Goal: Browse casually: Explore the website without a specific task or goal

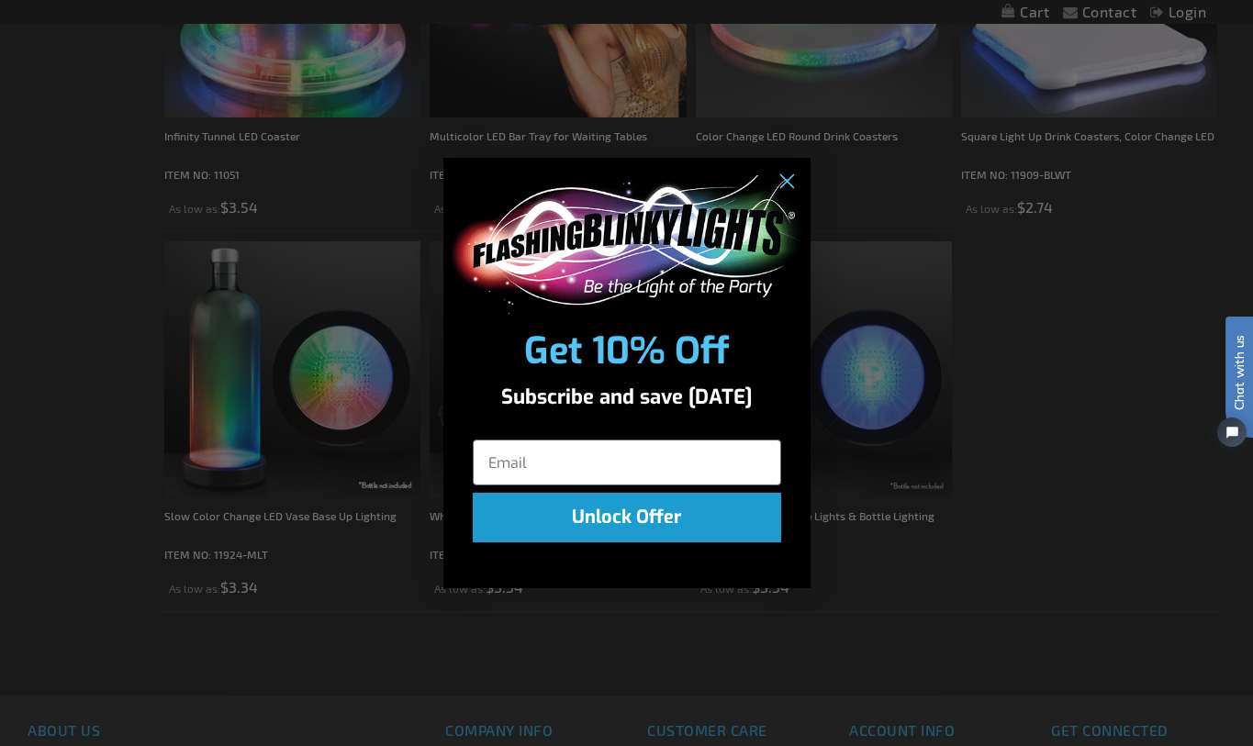
scroll to position [521, 0]
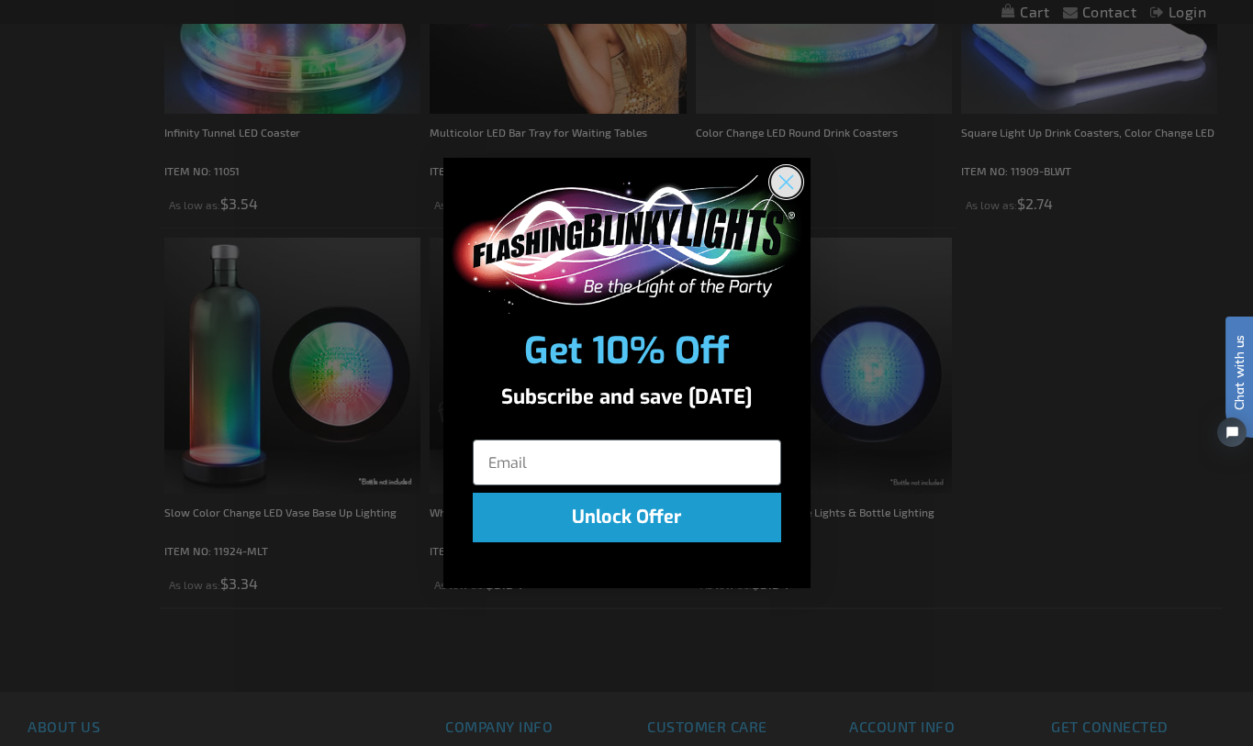
click at [787, 188] on circle "Close dialog" at bounding box center [785, 182] width 30 height 30
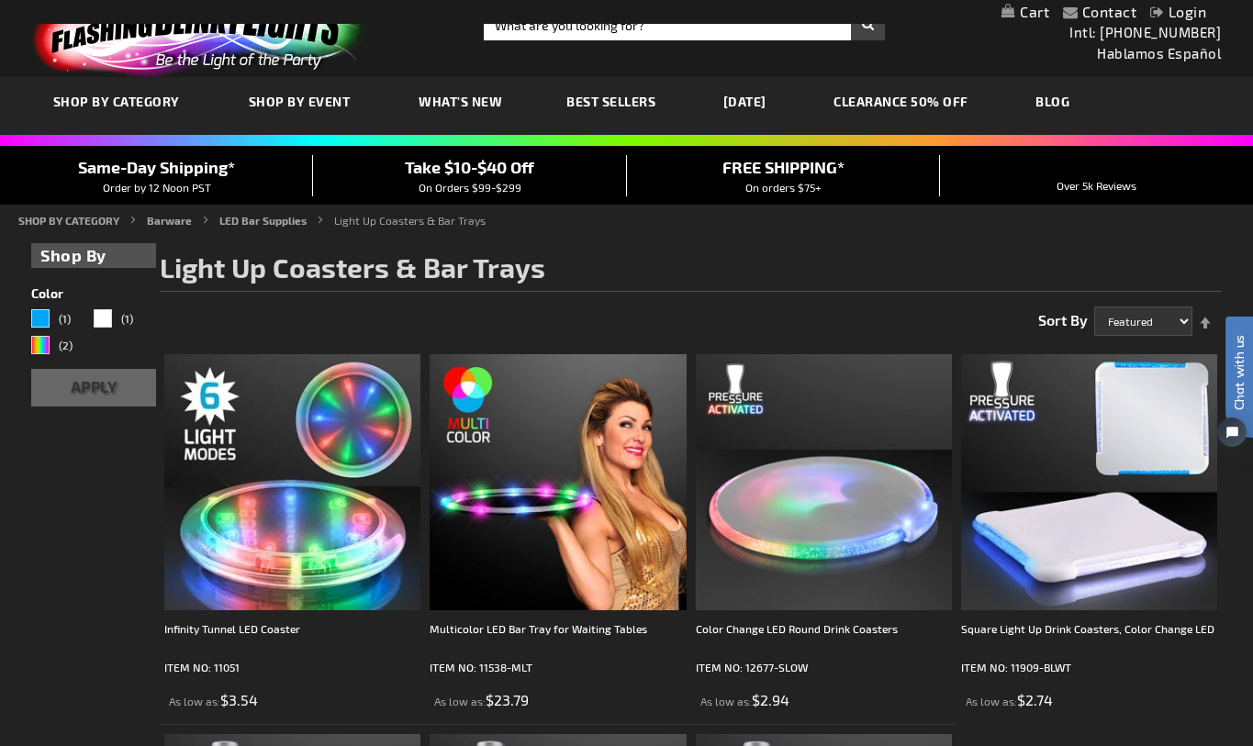
scroll to position [0, 0]
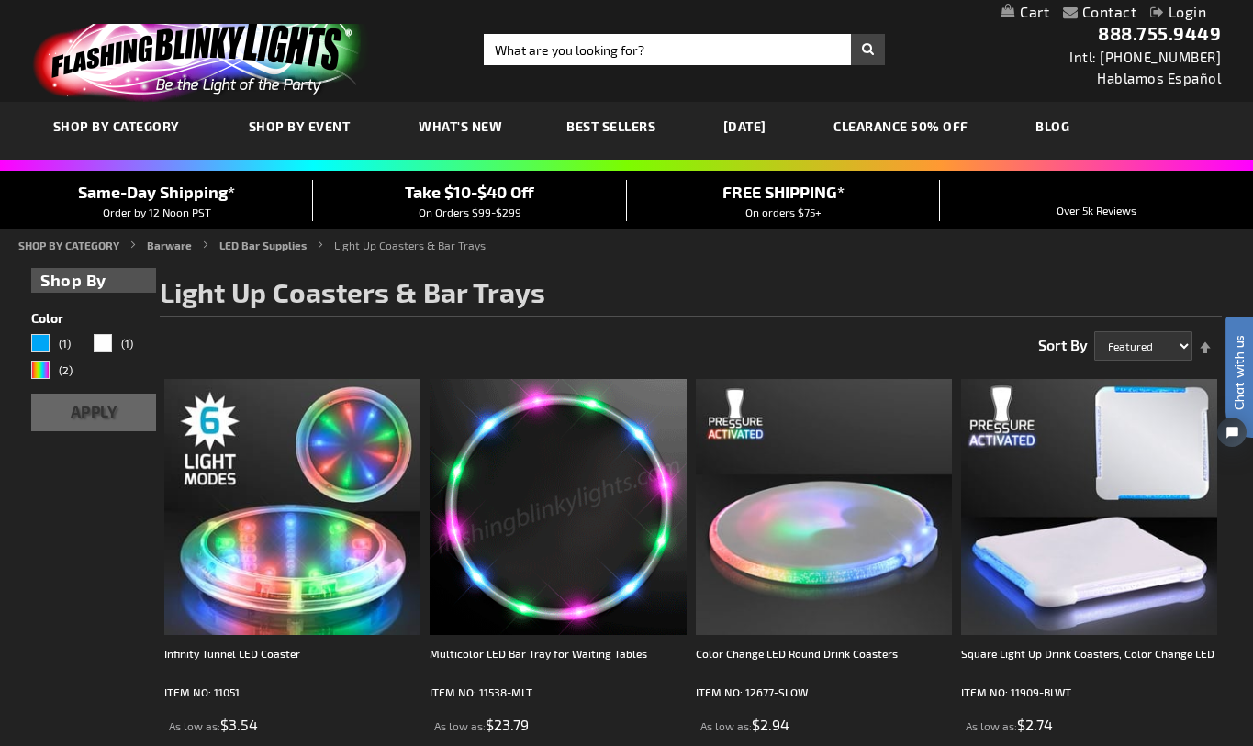
click at [480, 121] on span "What's New" at bounding box center [461, 126] width 84 height 16
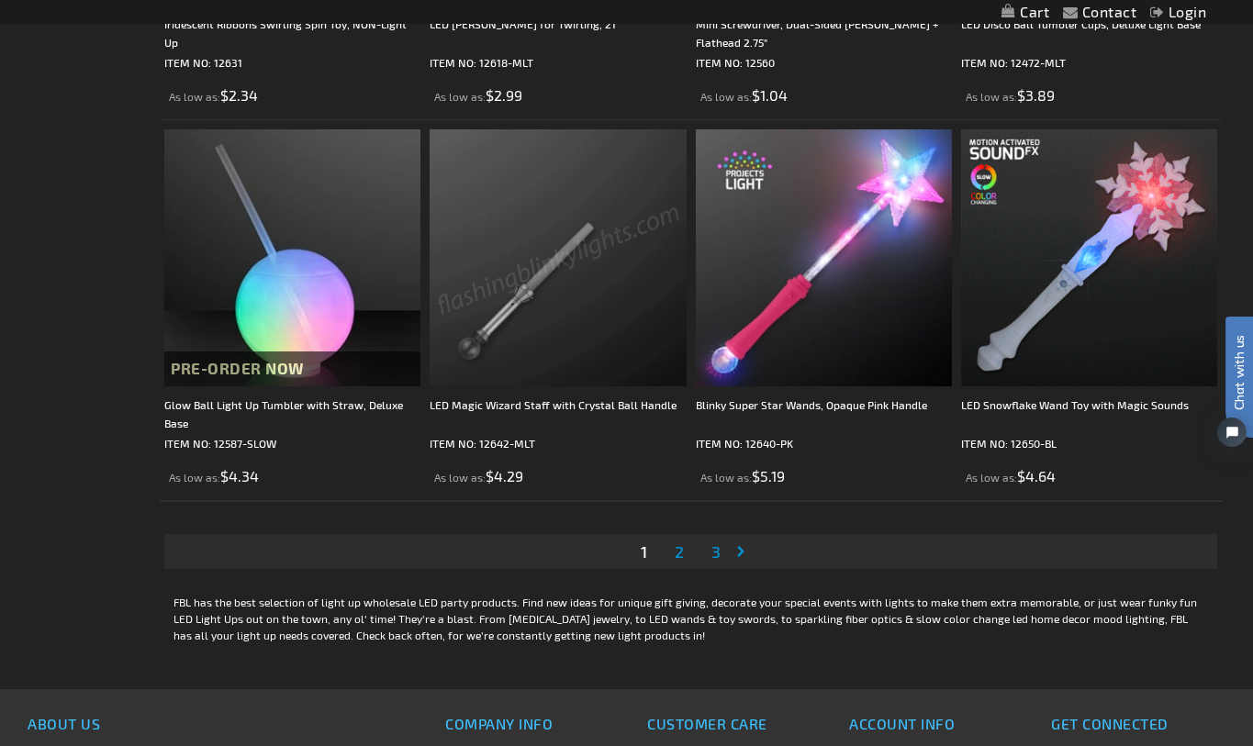
scroll to position [5577, 0]
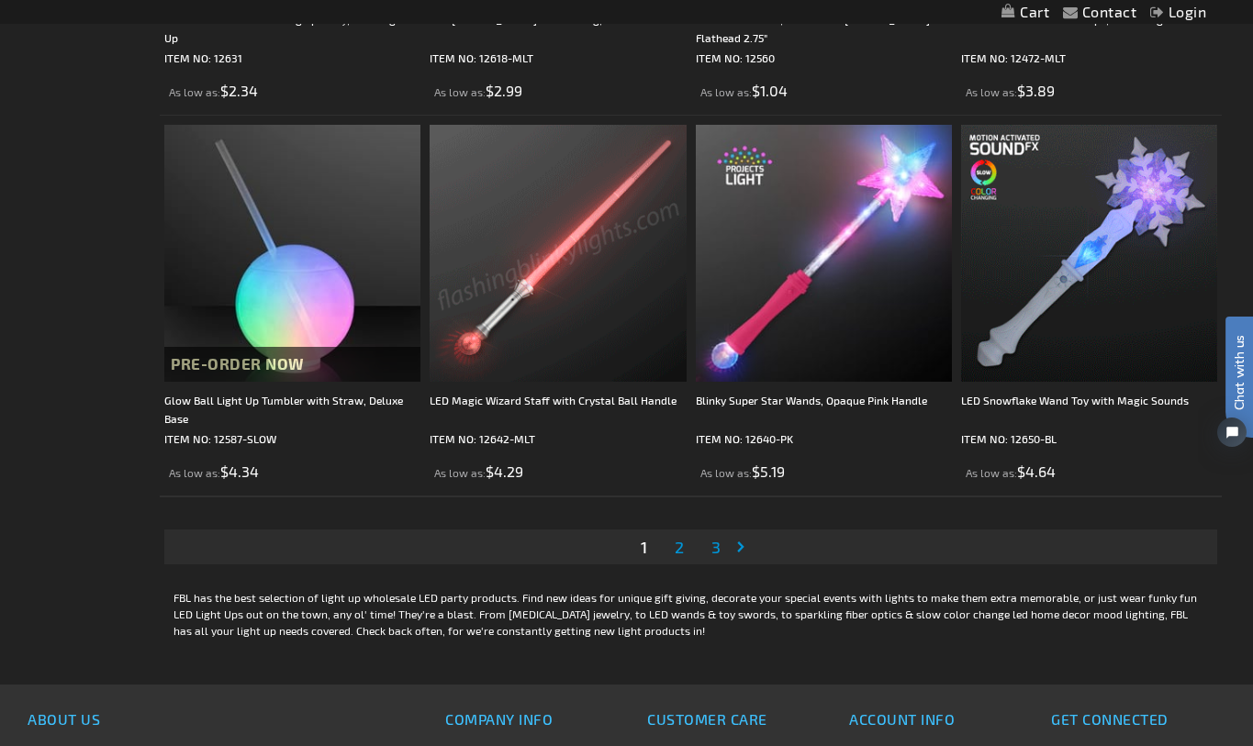
click at [680, 557] on span "2" at bounding box center [679, 547] width 9 height 20
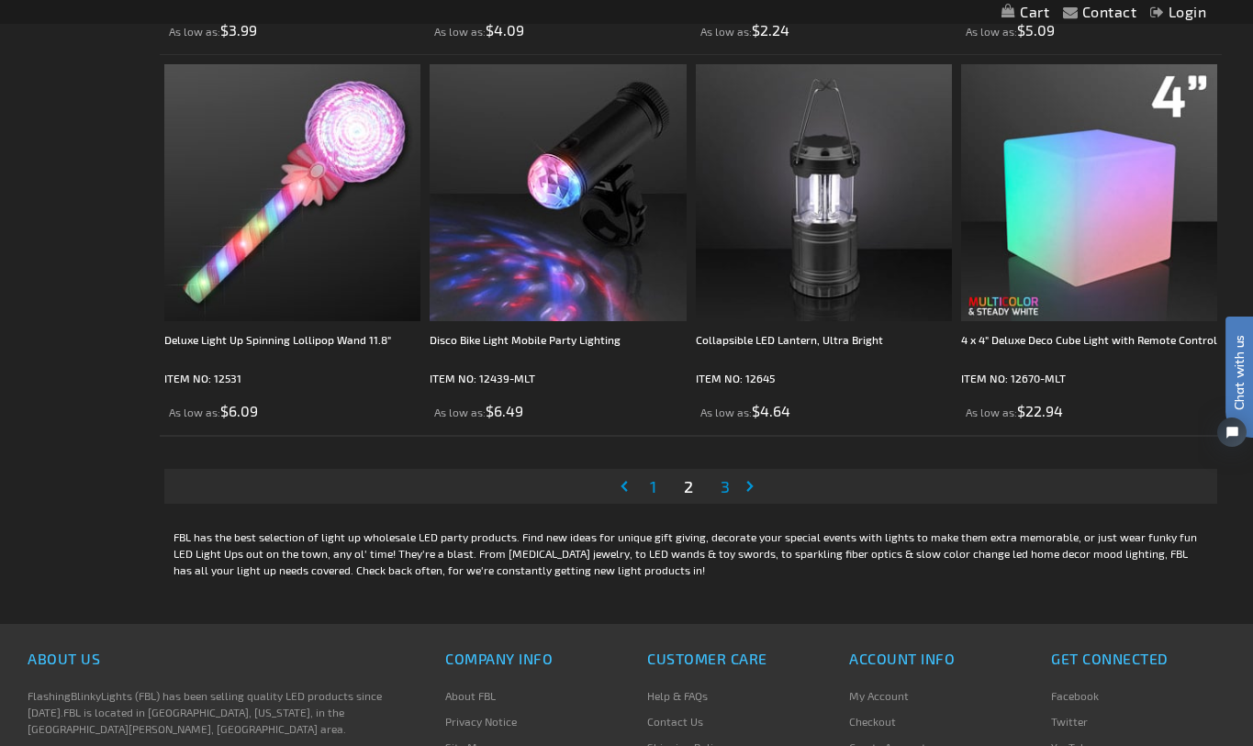
scroll to position [5640, 0]
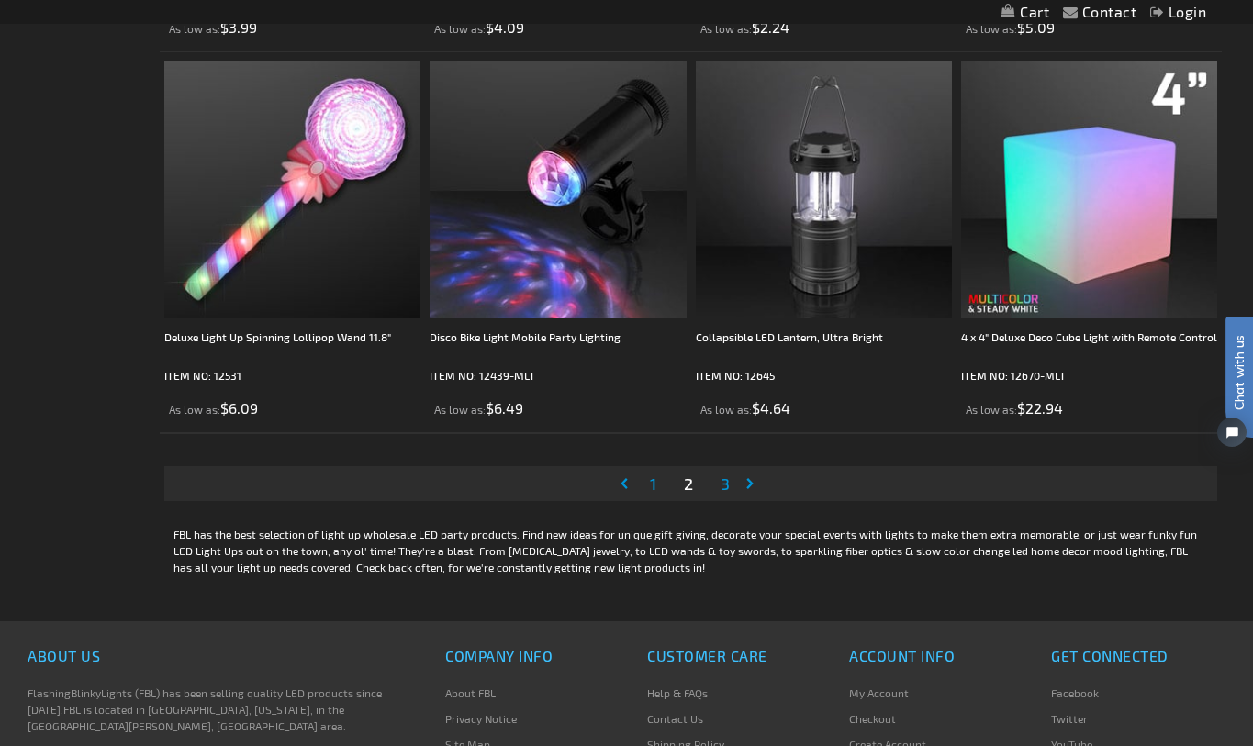
click at [728, 491] on span "3" at bounding box center [725, 484] width 9 height 20
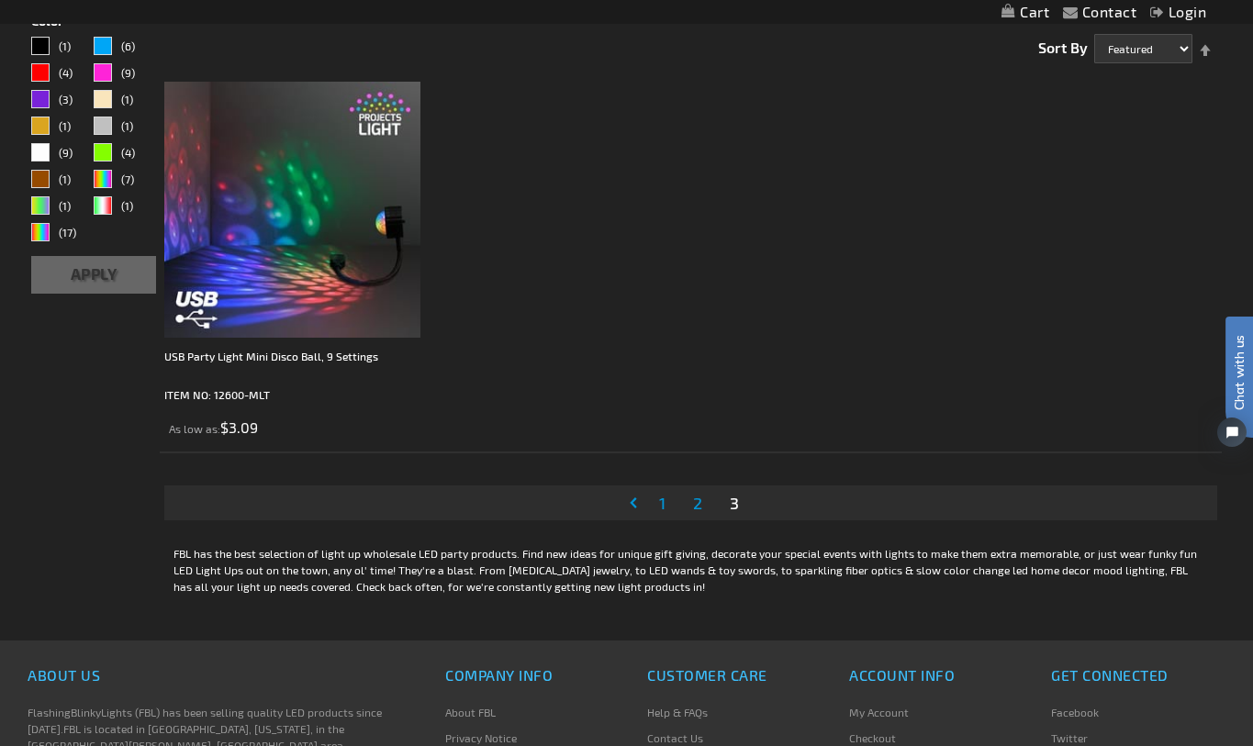
scroll to position [416, 0]
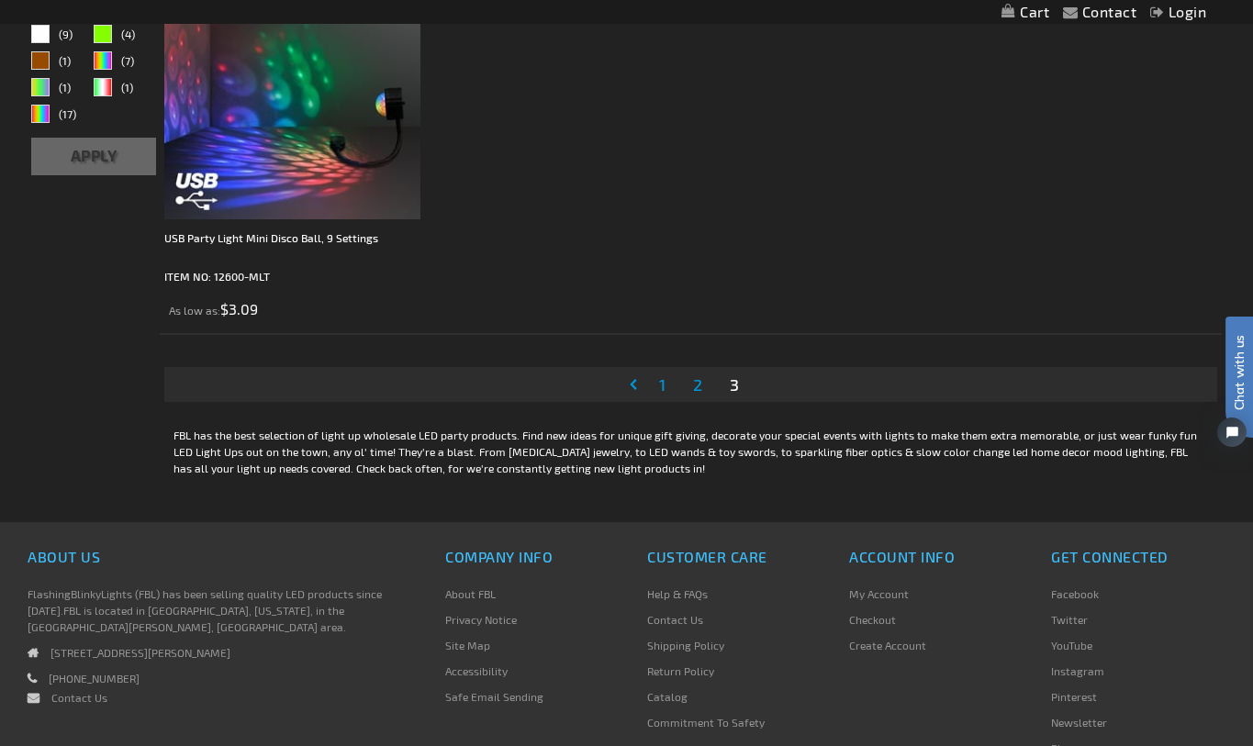
click at [695, 387] on span "2" at bounding box center [697, 385] width 9 height 20
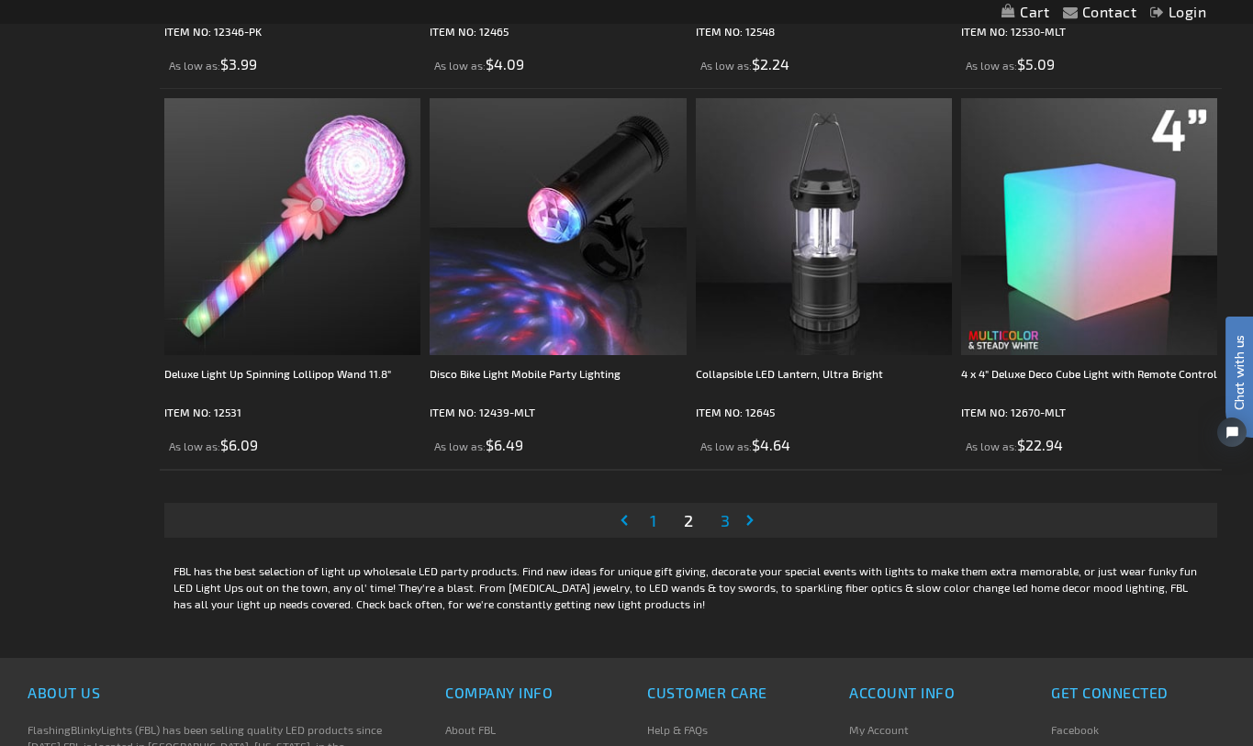
scroll to position [5572, 0]
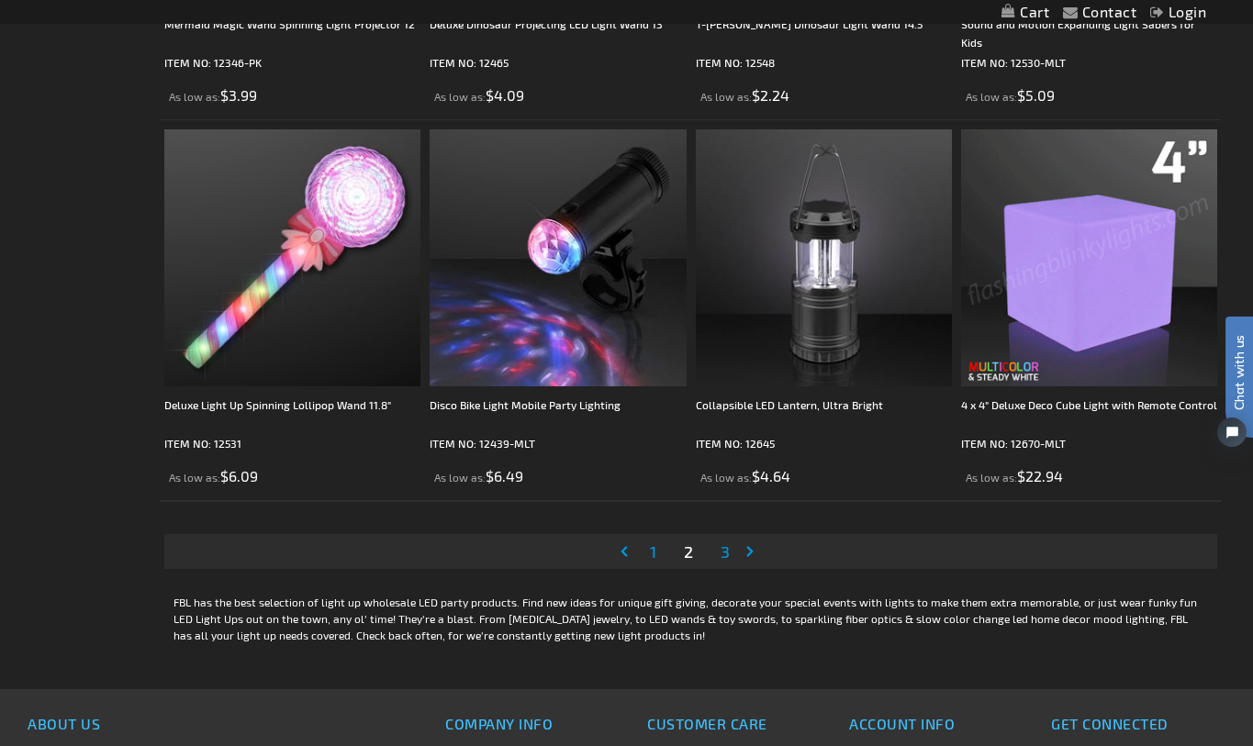
click at [1077, 310] on img at bounding box center [1089, 257] width 256 height 256
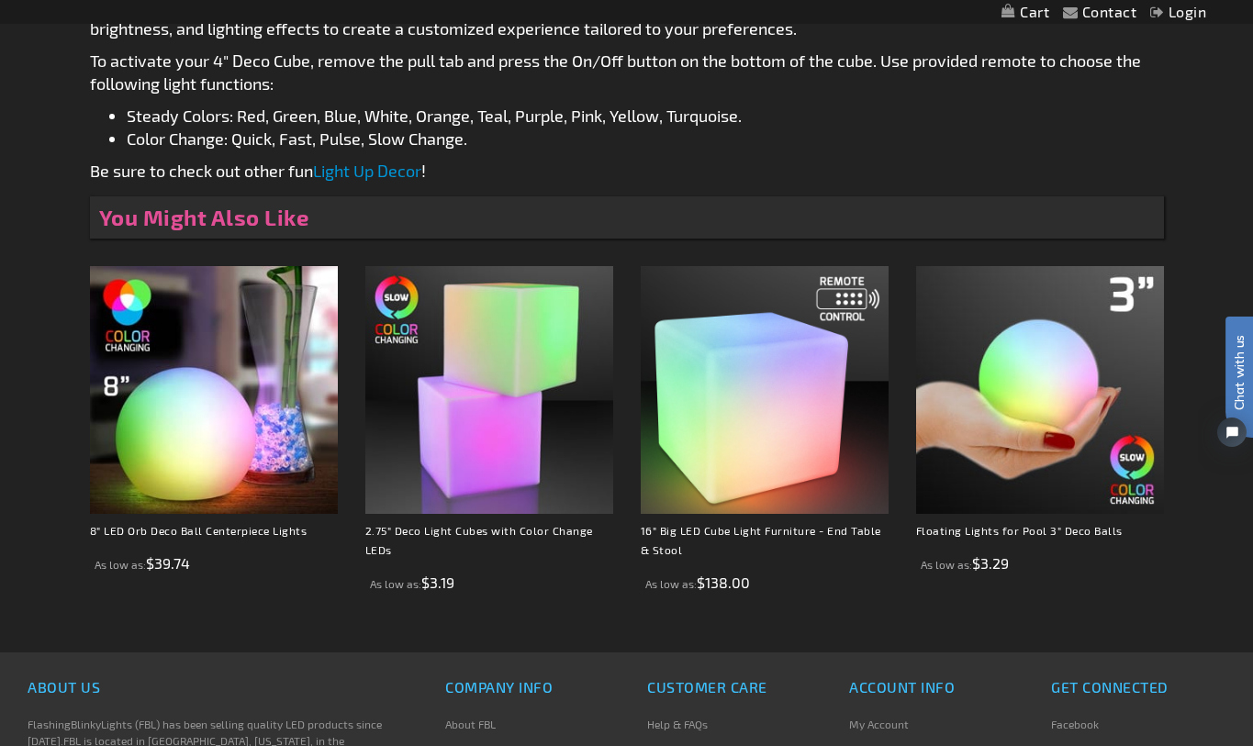
scroll to position [1175, 0]
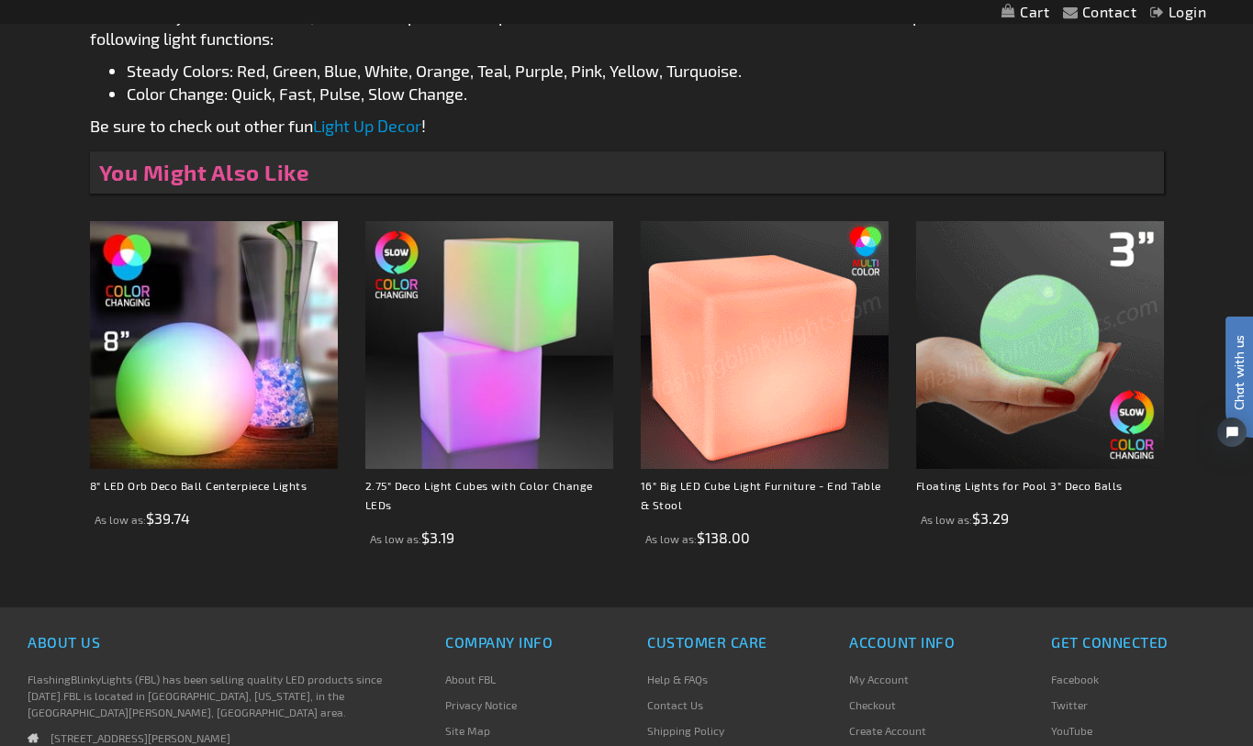
click at [1023, 342] on img at bounding box center [1040, 345] width 248 height 248
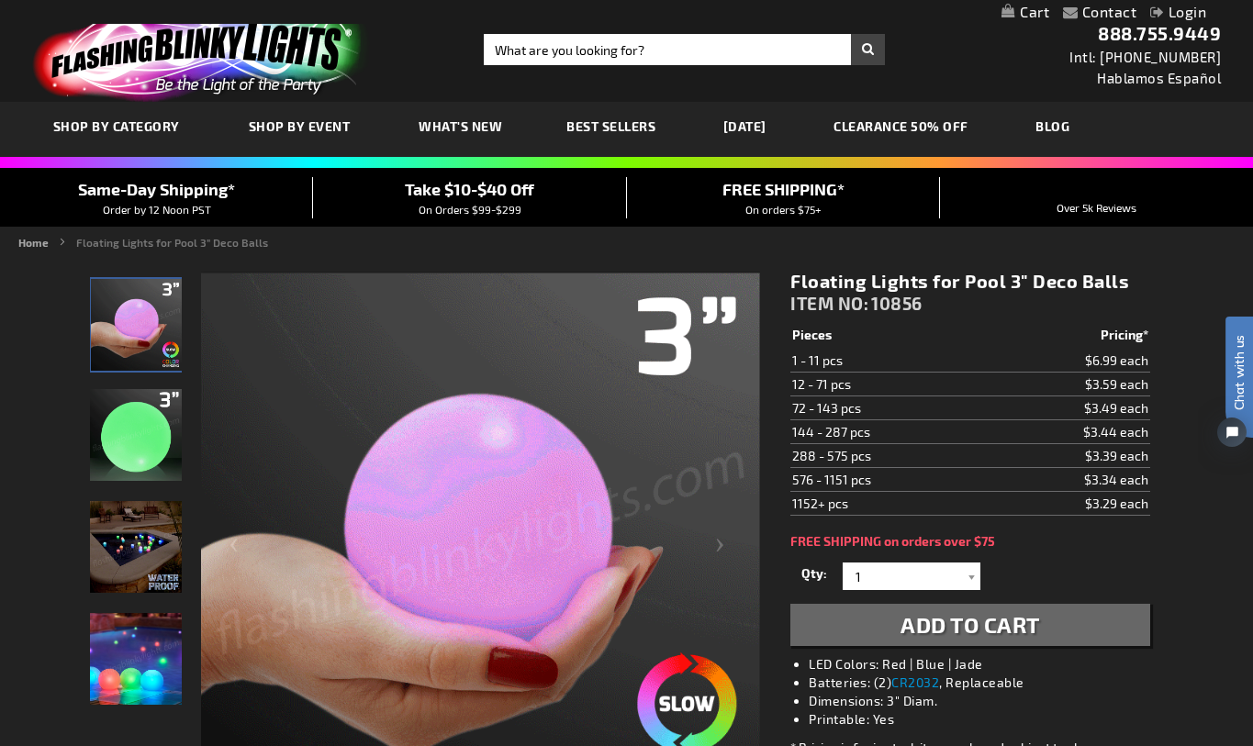
click at [130, 541] on img at bounding box center [136, 547] width 92 height 92
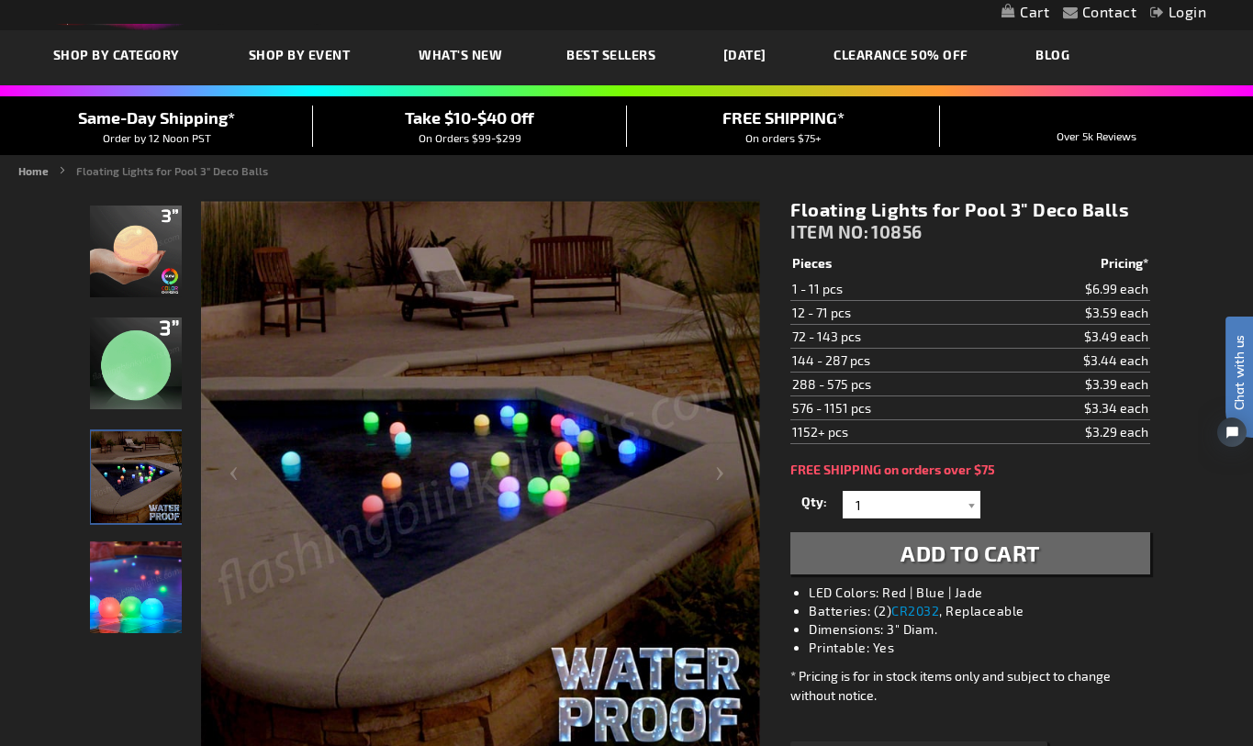
scroll to position [74, 0]
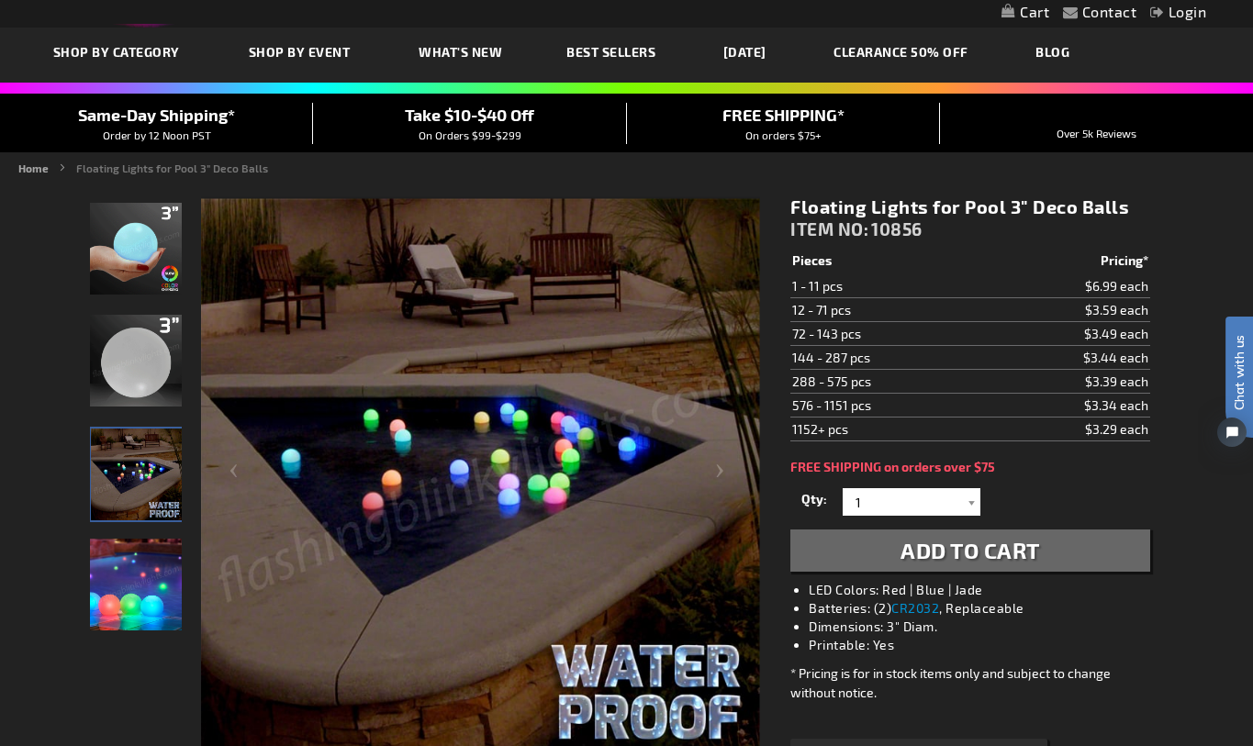
click at [135, 584] on img at bounding box center [136, 585] width 92 height 92
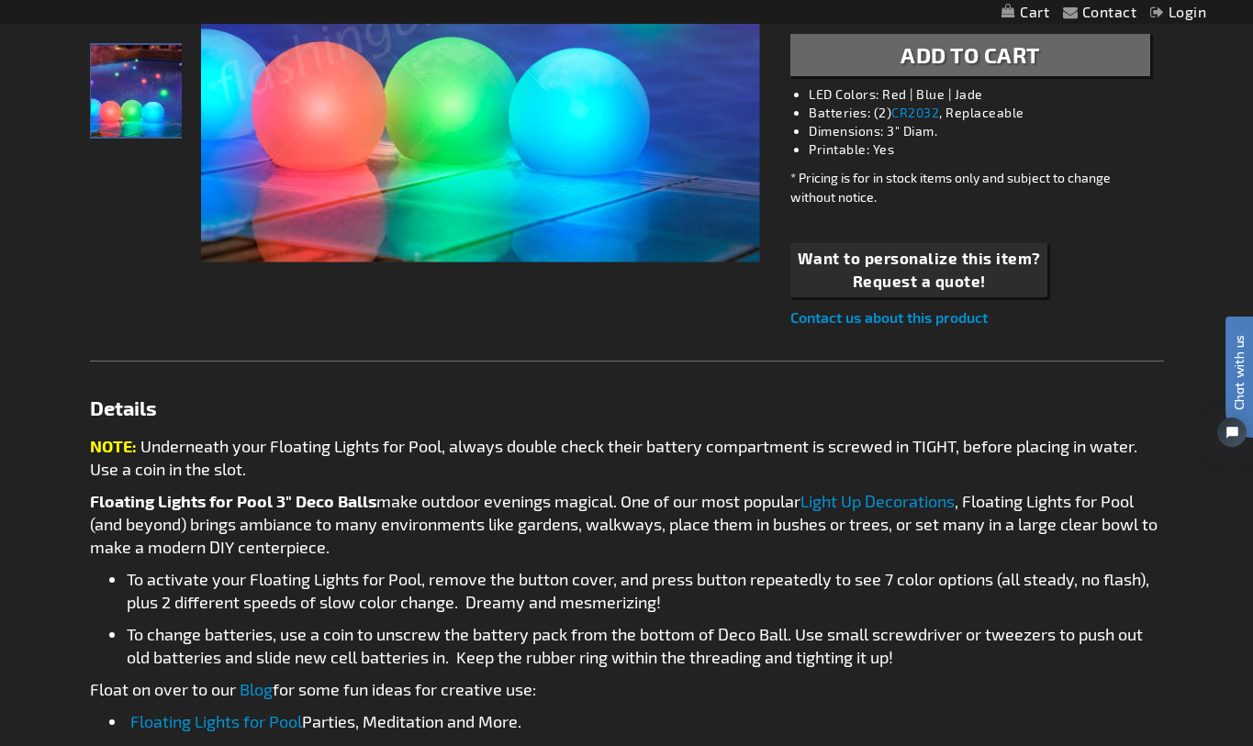
scroll to position [0, 0]
